Goal: Information Seeking & Learning: Understand process/instructions

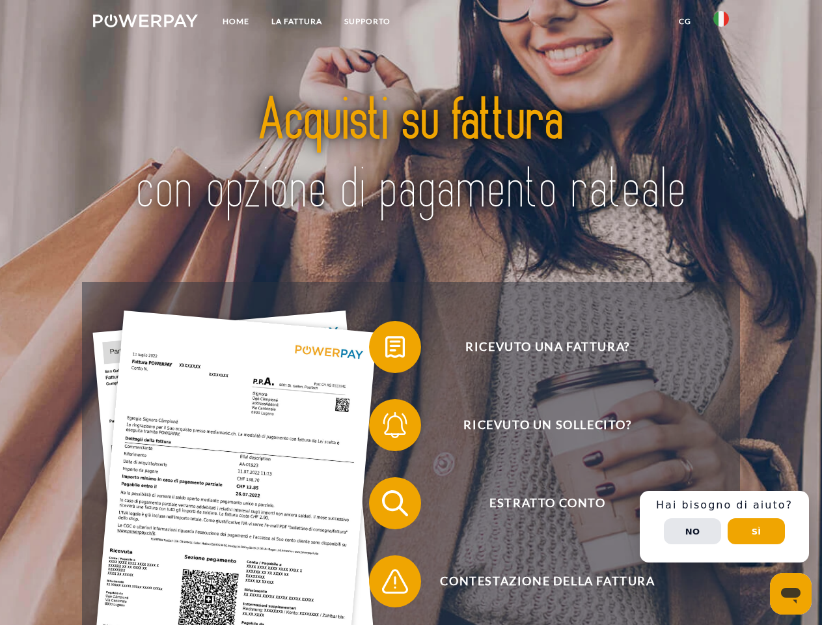
click at [145, 23] on img at bounding box center [145, 20] width 105 height 13
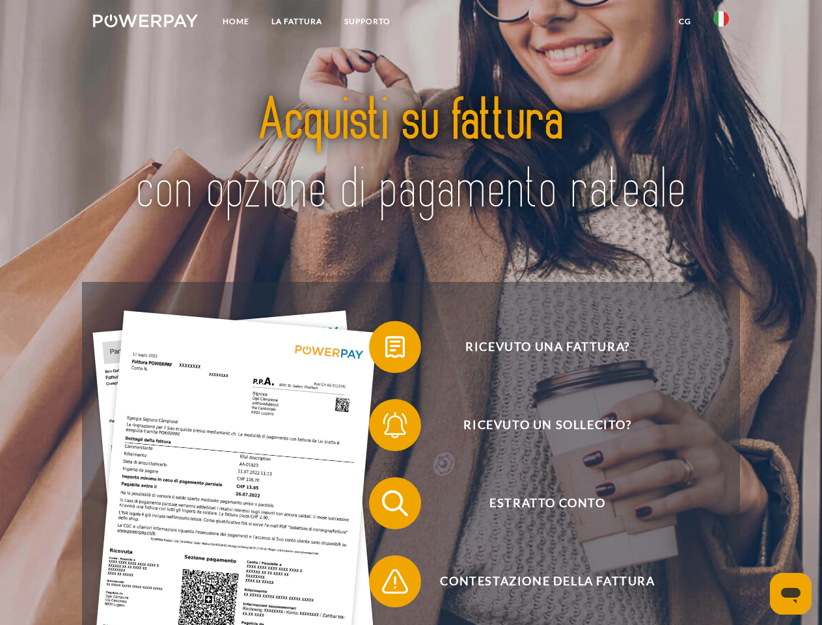
click at [721, 23] on img at bounding box center [721, 19] width 16 height 16
click at [685, 21] on link "CG" at bounding box center [685, 21] width 34 height 23
click at [385, 349] on span at bounding box center [375, 346] width 65 height 65
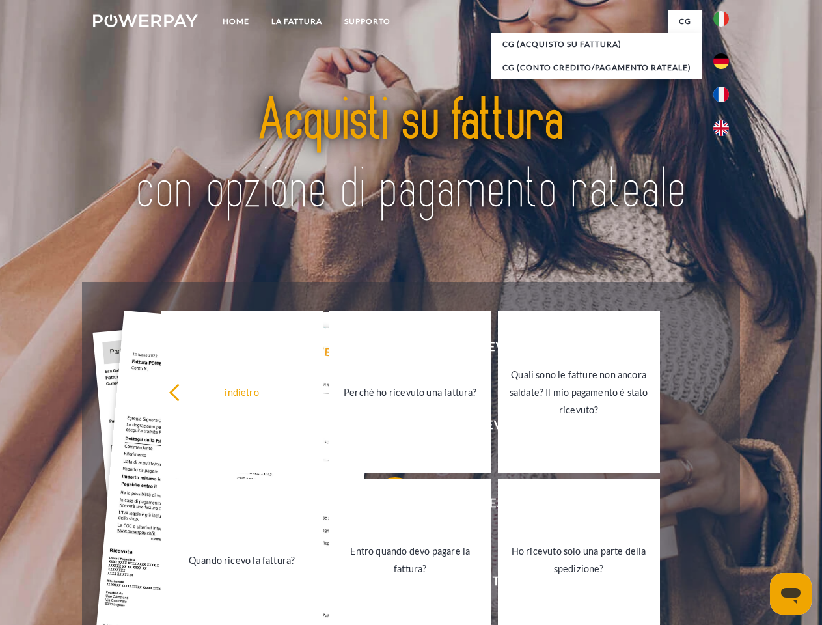
click at [385, 428] on div "indietro Perché ho ricevuto una fattura? Quali sono le fatture non ancora salda…" at bounding box center [411, 476] width 526 height 336
click at [385, 506] on link "Entro quando devo pagare la fattura?" at bounding box center [410, 559] width 162 height 163
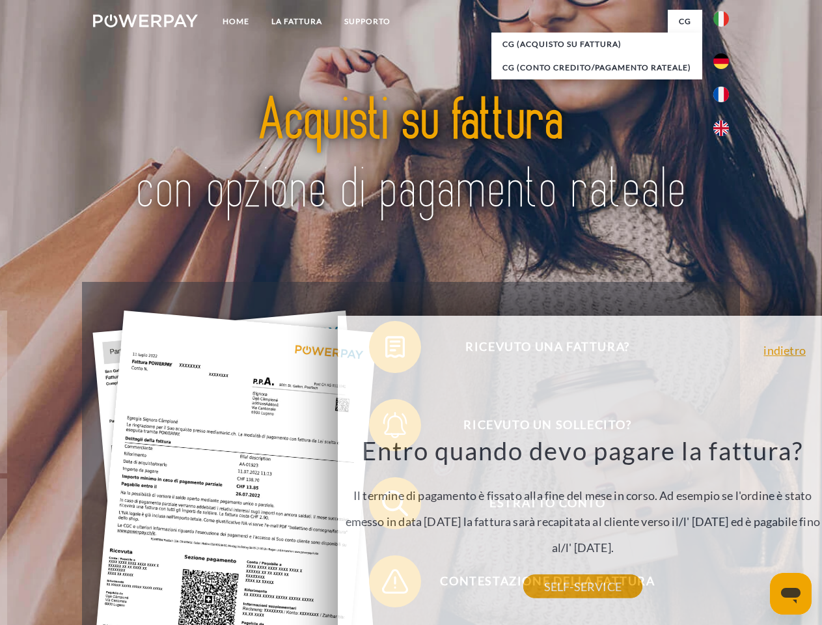
click at [385, 584] on div "Ricevuto una fattura? Ricevuto un sollecito? Estratto conto indietro" at bounding box center [410, 542] width 657 height 521
click at [724, 526] on div "Ricevuto una fattura? Ricevuto un sollecito? Estratto conto indietro" at bounding box center [410, 542] width 657 height 521
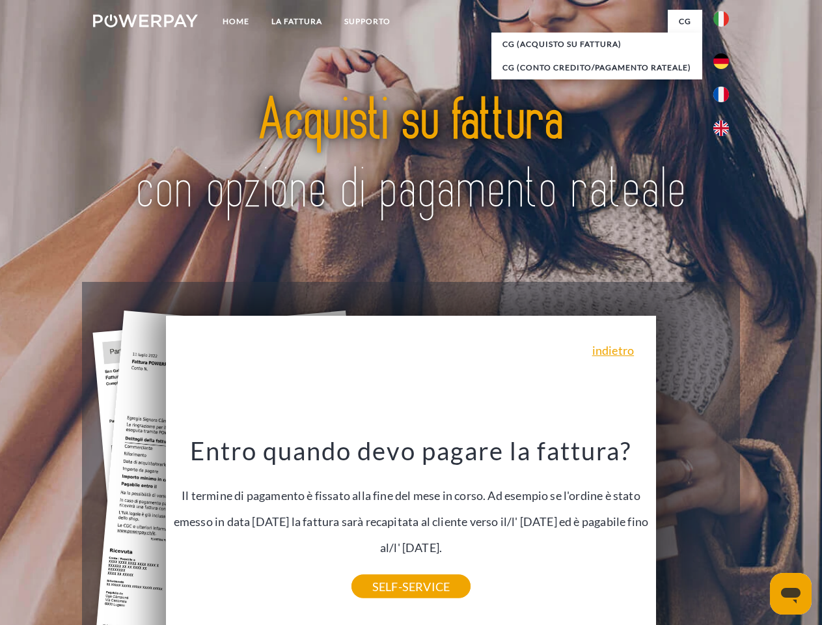
click at [692, 529] on span "Estratto conto" at bounding box center [547, 503] width 319 height 52
click at [756, 531] on header "Home LA FATTURA [GEOGRAPHIC_DATA]" at bounding box center [411, 449] width 822 height 899
